Goal: Find specific page/section: Find specific page/section

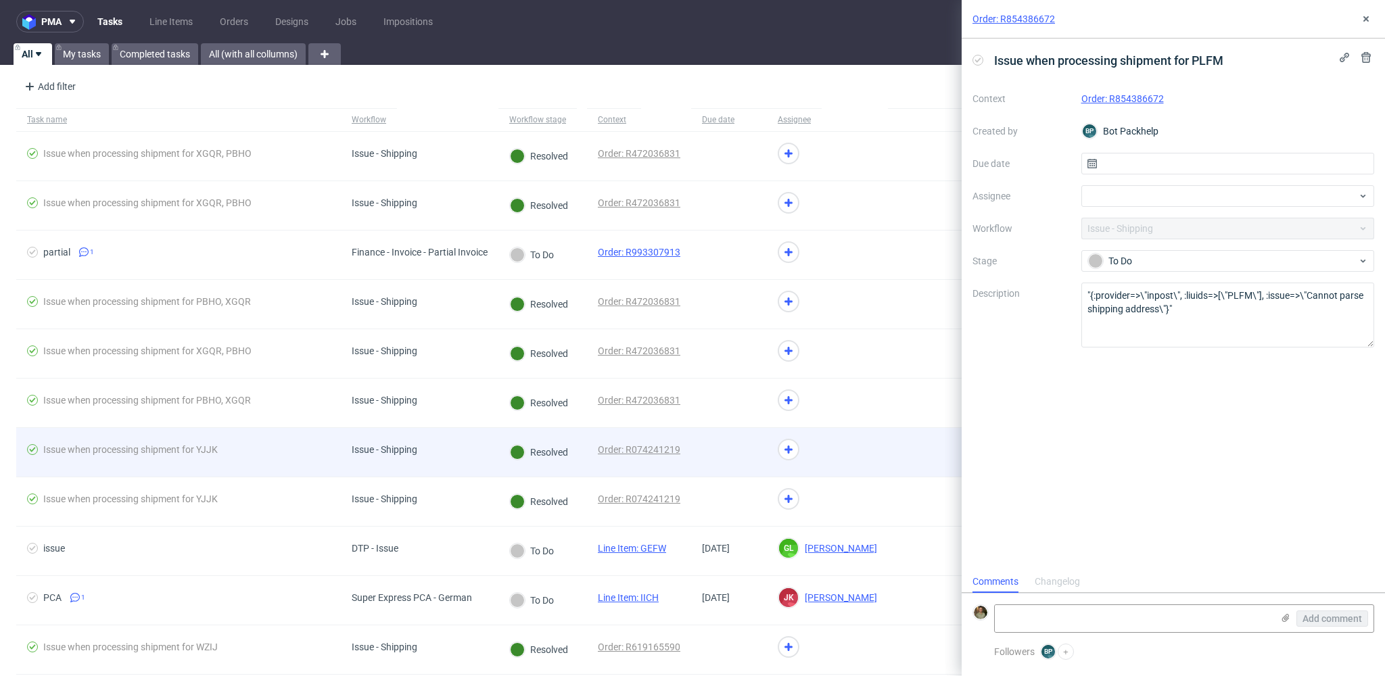
scroll to position [11, 0]
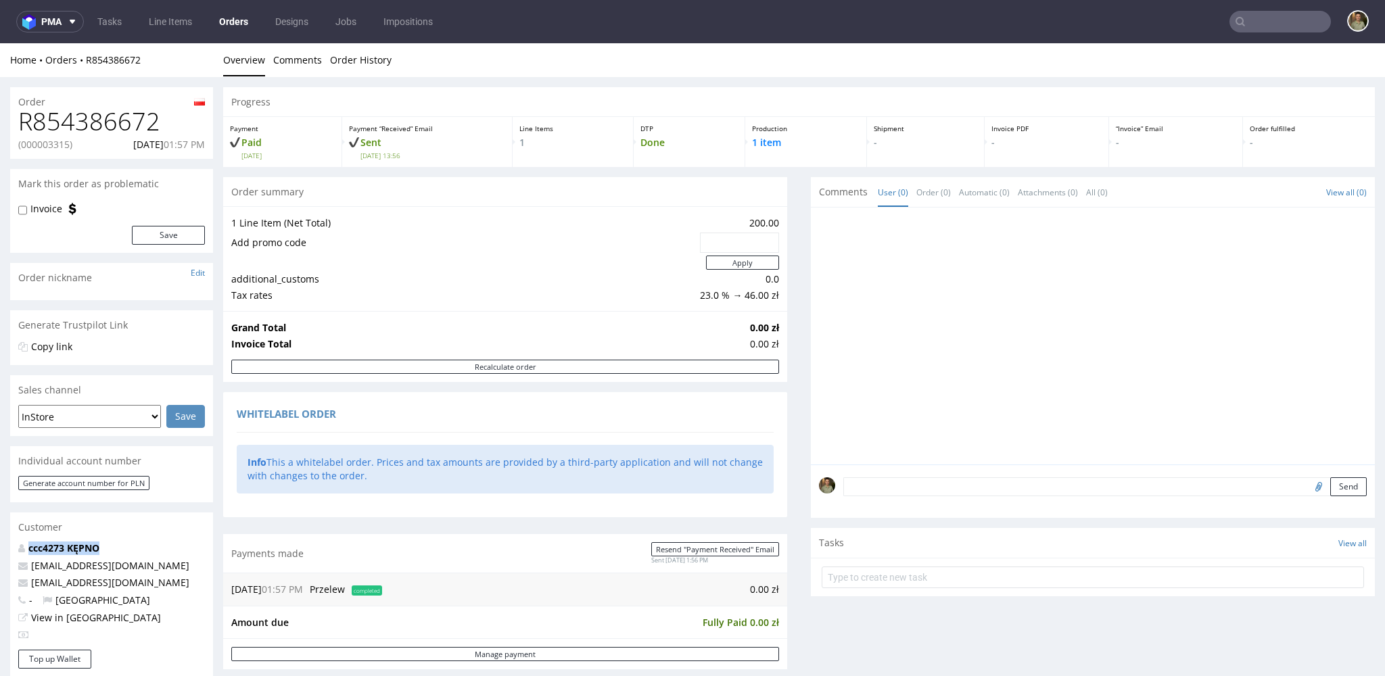
drag, startPoint x: 116, startPoint y: 552, endPoint x: 22, endPoint y: 553, distance: 94.0
click at [22, 553] on p "ccc4273 KĘPNO" at bounding box center [111, 549] width 187 height 14
copy strong "ccc4273 KĘPNO"
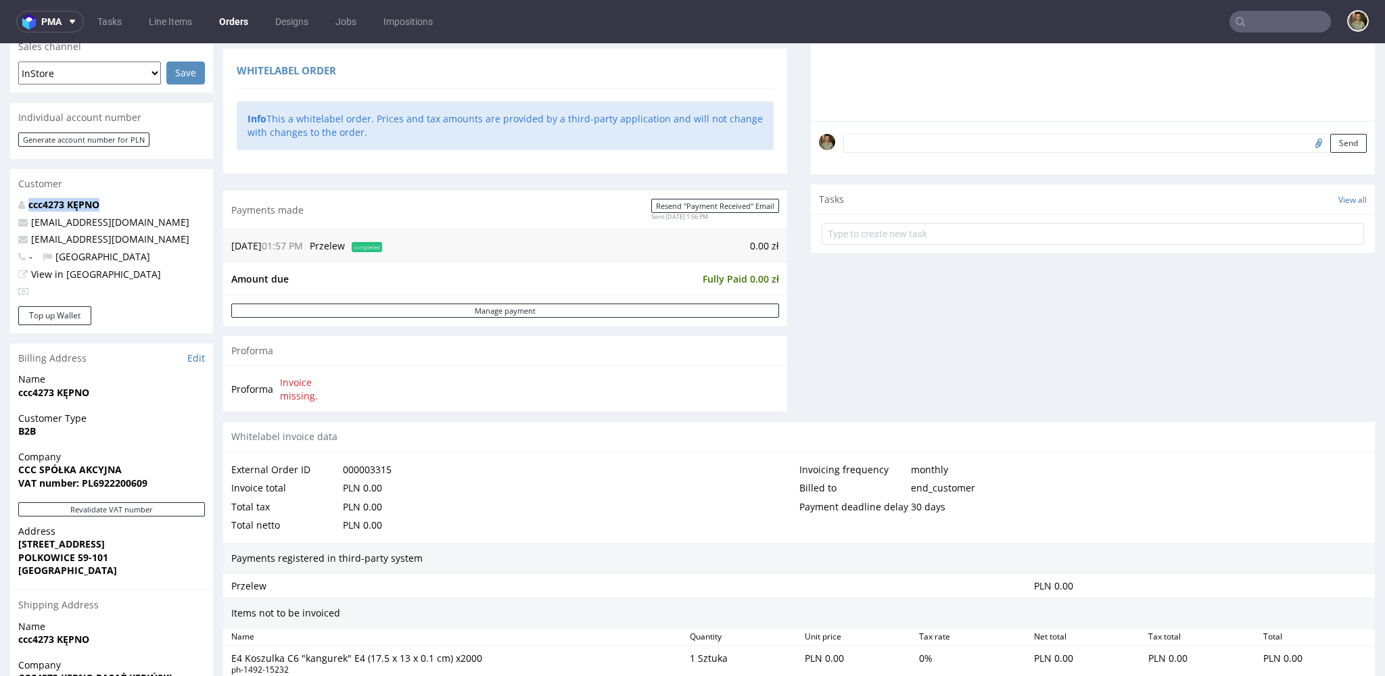
scroll to position [413, 0]
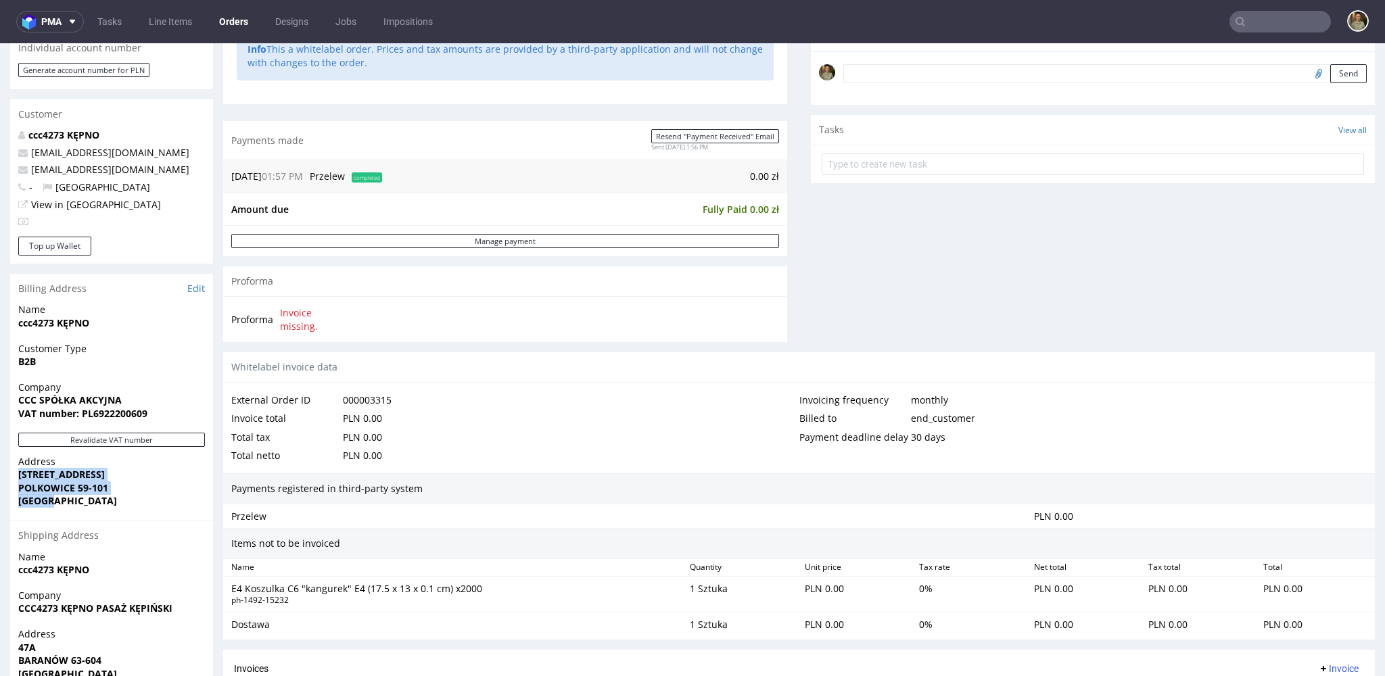
drag, startPoint x: 63, startPoint y: 507, endPoint x: 12, endPoint y: 477, distance: 58.8
click at [12, 477] on div "Address STREFOWA 6 POLKOWICE 59-101 Poland" at bounding box center [111, 487] width 203 height 65
copy p "STREFOWA 6 POLKOWICE 59-101 Poland"
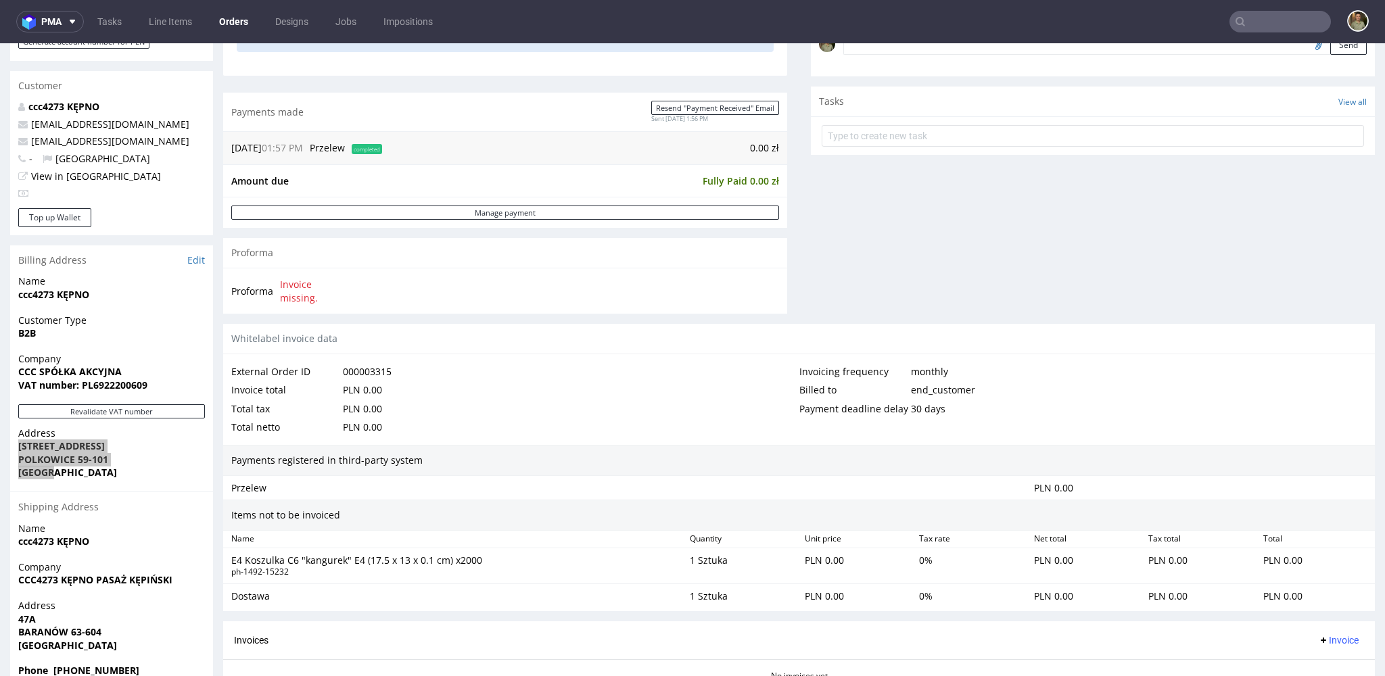
scroll to position [470, 0]
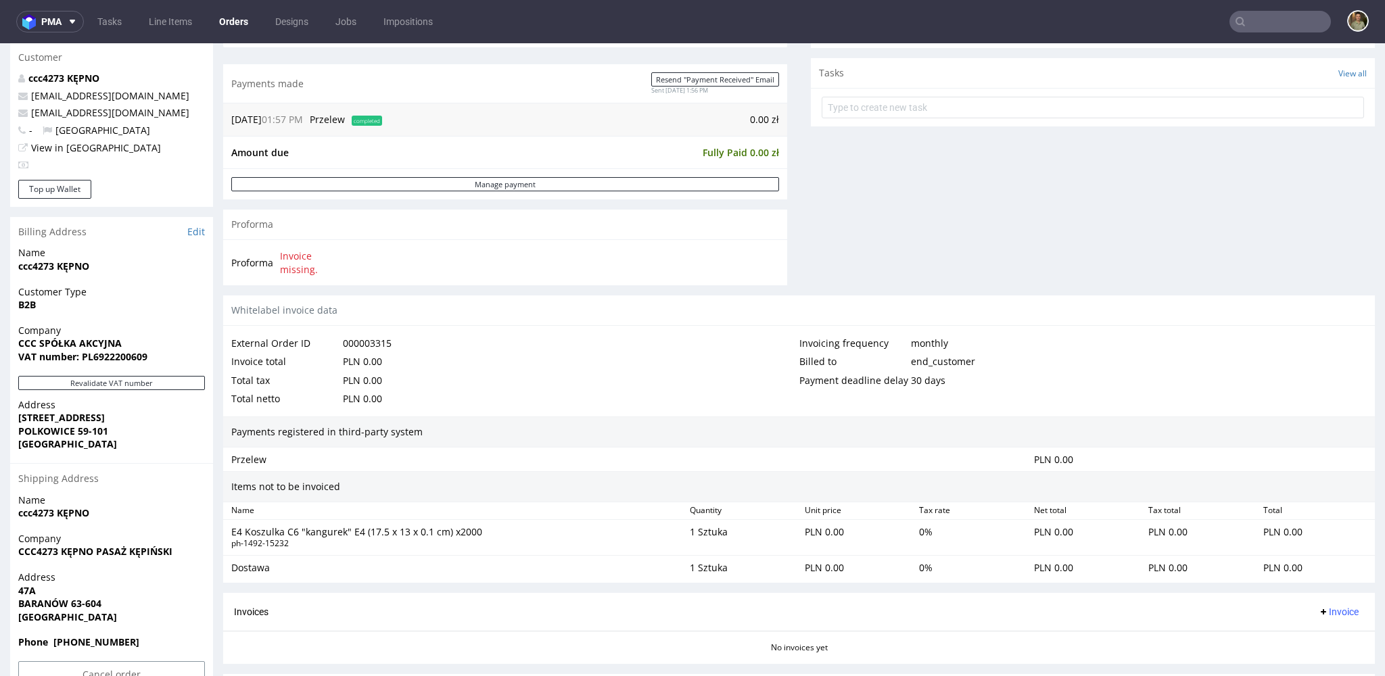
click at [28, 591] on strong "47A" at bounding box center [27, 590] width 18 height 13
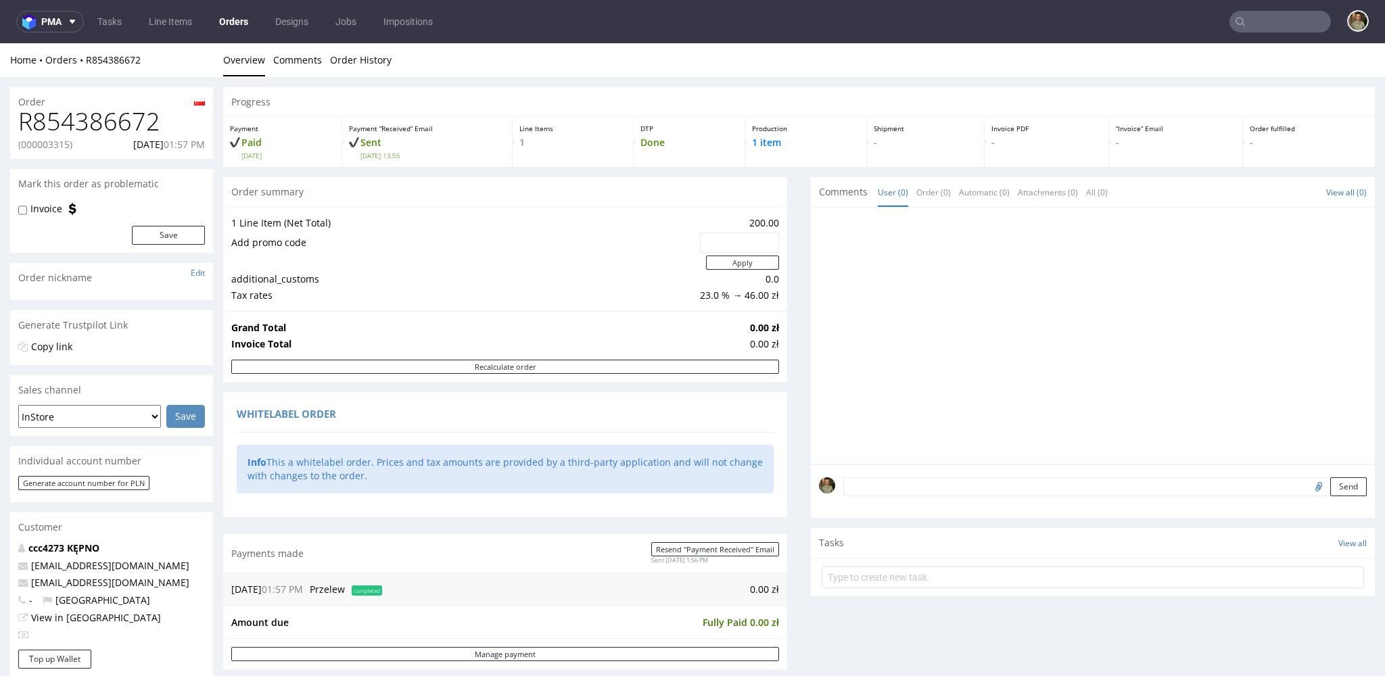
click at [227, 23] on link "Orders" at bounding box center [233, 22] width 45 height 22
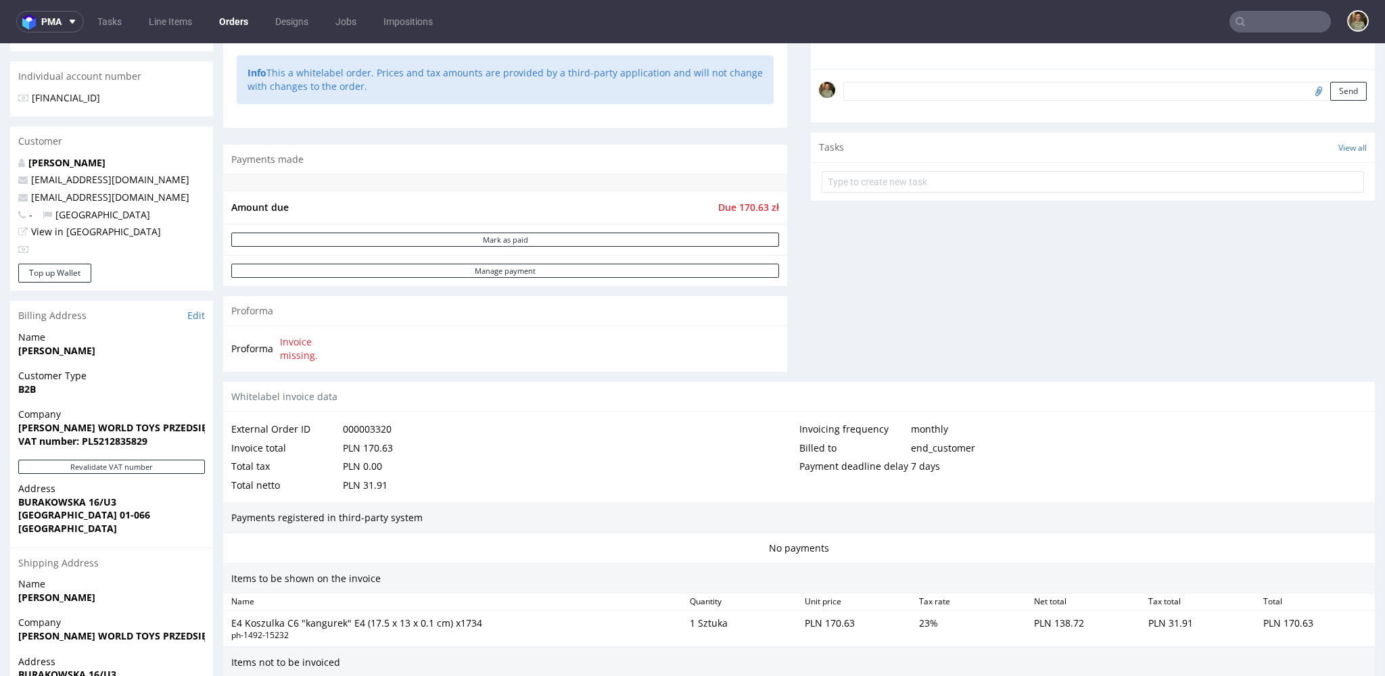
scroll to position [533, 0]
